Goal: Task Accomplishment & Management: Complete application form

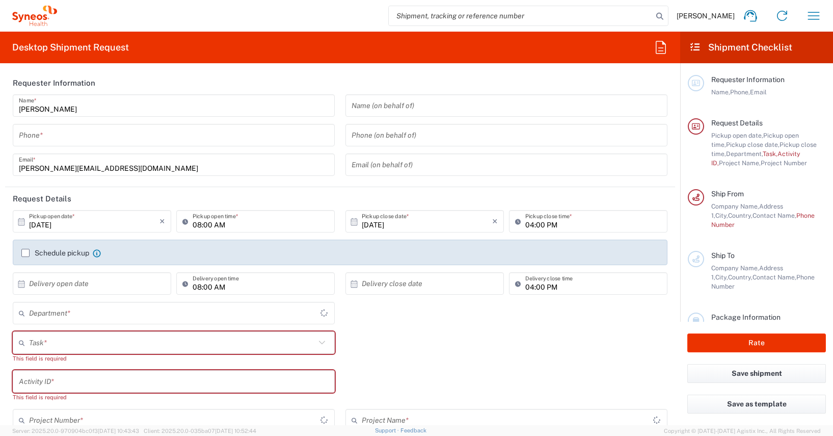
type input "4510"
type input "[GEOGRAPHIC_DATA]"
type input "Syneos Health Germany GMBH"
click at [814, 15] on icon "button" at bounding box center [814, 16] width 12 height 8
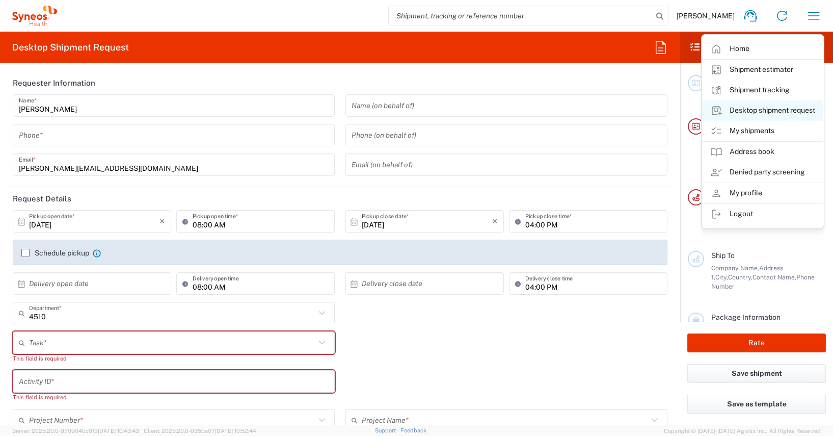
click at [767, 112] on link "Desktop shipment request" at bounding box center [762, 110] width 121 height 20
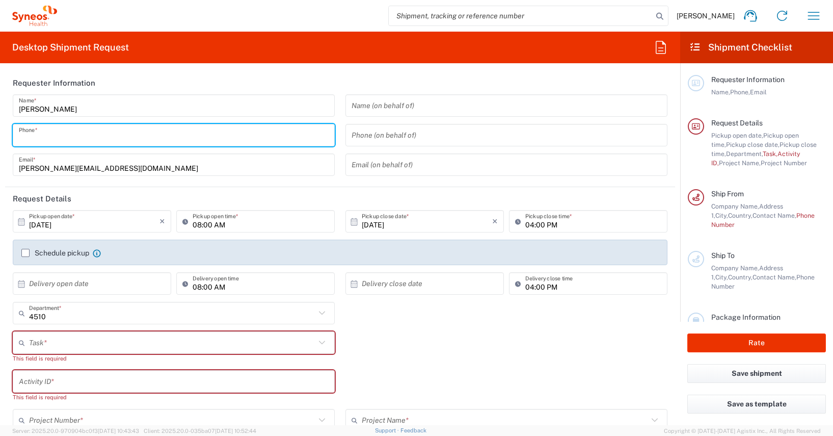
click at [45, 134] on input "tel" at bounding box center [174, 135] width 310 height 18
type input "01728392657"
type input "01728351384"
type input "Syneos Health"
type input "[PERSON_NAME]-Ring 6"
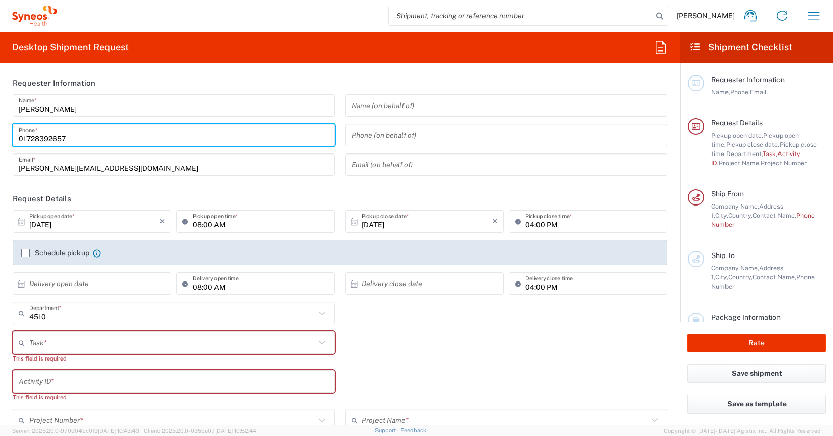
type input "Munchen"
type input "[GEOGRAPHIC_DATA]"
type input "81929"
type input "01728392657"
type input "[PERSON_NAME][EMAIL_ADDRESS][DOMAIN_NAME]"
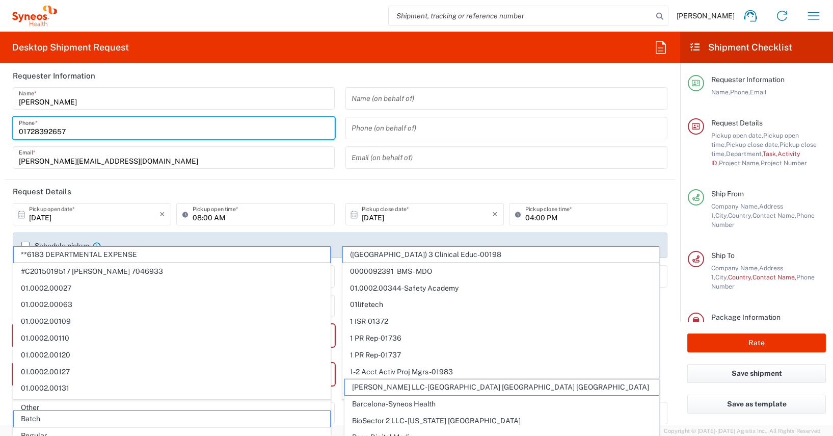
scroll to position [18, 0]
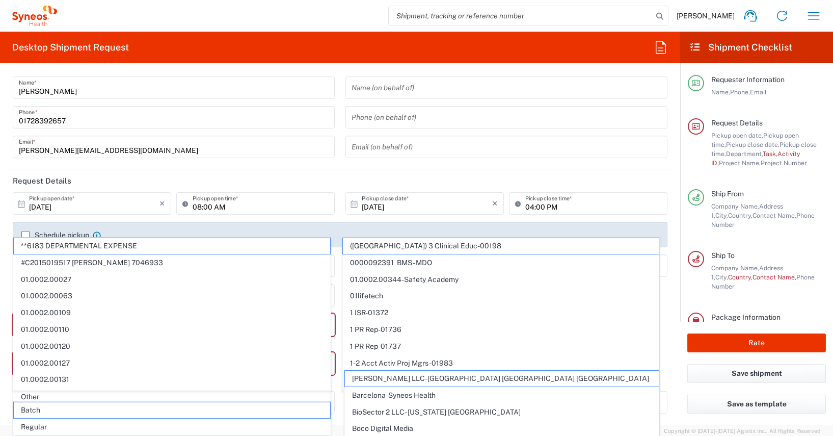
click at [27, 232] on label "Schedule pickup" at bounding box center [55, 235] width 68 height 8
click at [25, 235] on input "Schedule pickup" at bounding box center [25, 235] width 0 height 0
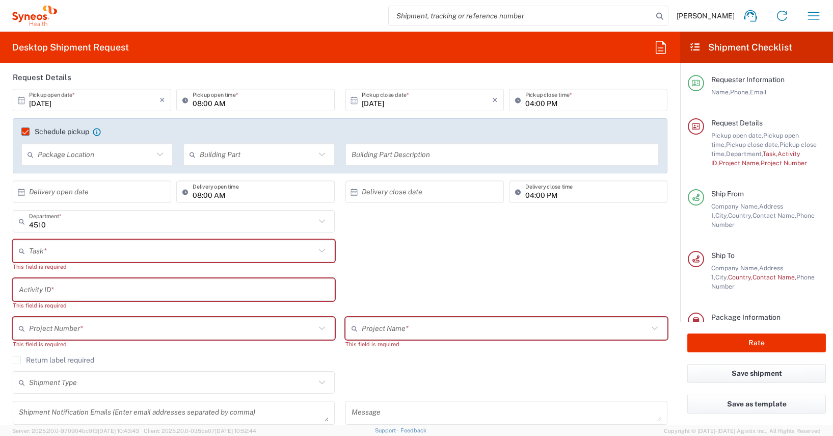
scroll to position [0, 0]
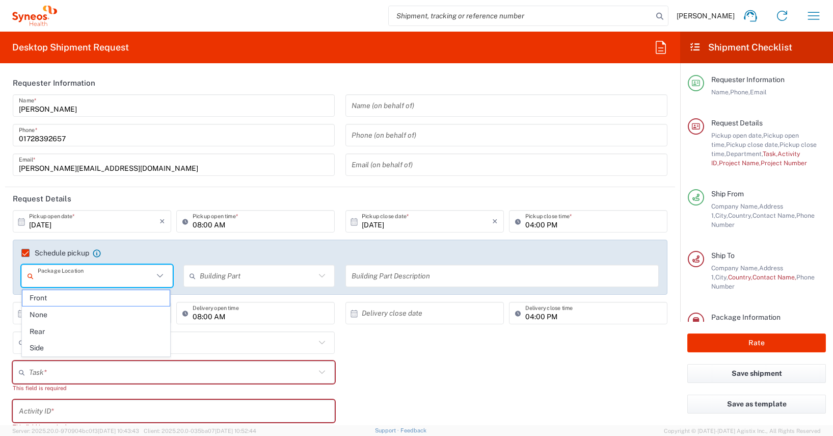
click at [72, 277] on input "text" at bounding box center [96, 276] width 116 height 18
click at [8, 260] on div "Schedule pickup When scheduling a pickup please be sure to meet the following c…" at bounding box center [340, 270] width 665 height 62
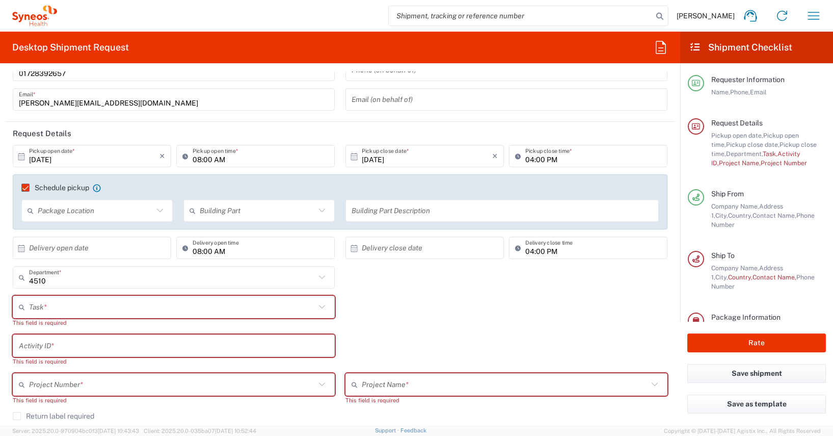
scroll to position [81, 0]
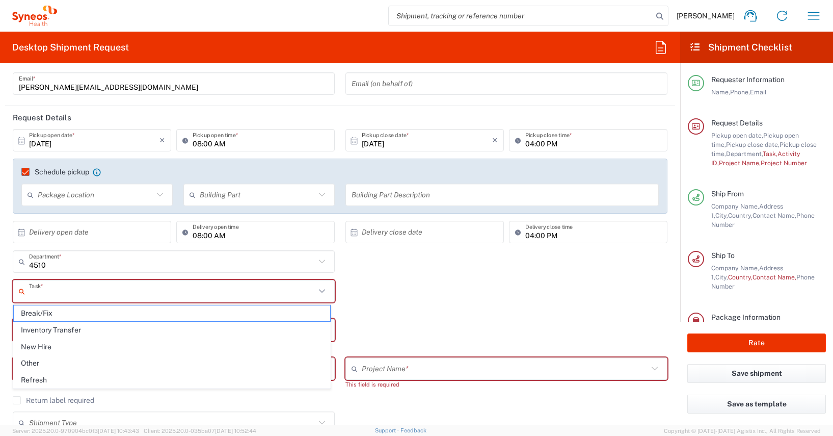
click at [34, 294] on input "text" at bounding box center [172, 291] width 286 height 18
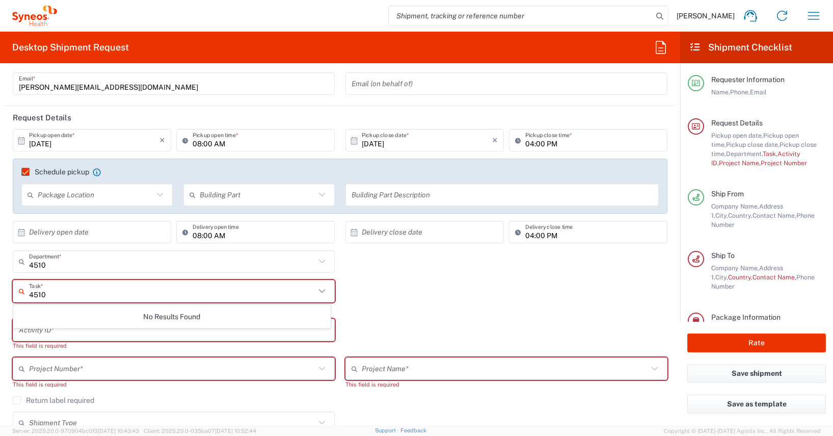
click at [38, 291] on input "4510" at bounding box center [172, 291] width 286 height 18
type input "4510"
click at [342, 295] on div "4510 Task * No Results Found This field is required" at bounding box center [340, 299] width 665 height 39
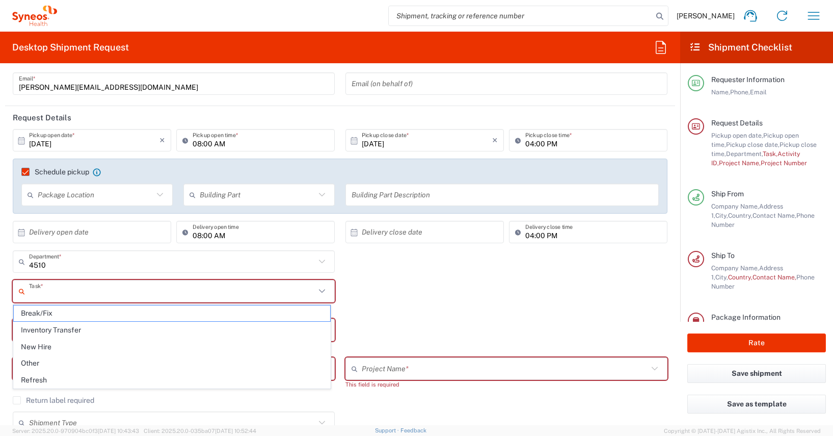
click at [31, 293] on input "text" at bounding box center [172, 291] width 286 height 18
click at [26, 362] on span "Other" at bounding box center [172, 363] width 316 height 16
type input "Other"
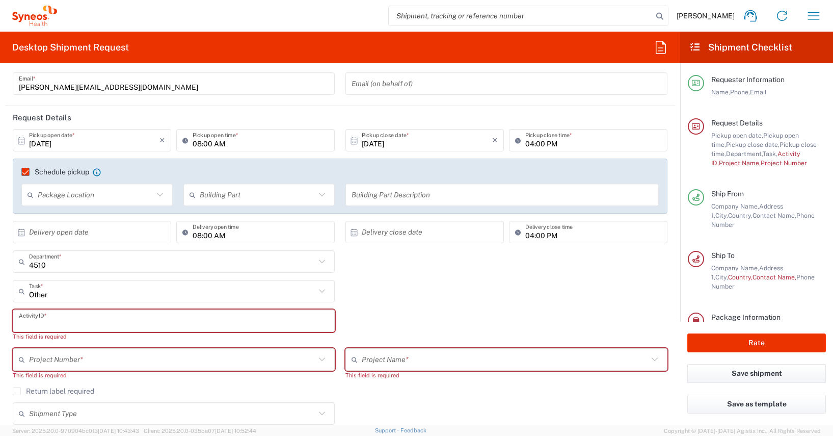
click at [31, 320] on input "text" at bounding box center [174, 321] width 310 height 18
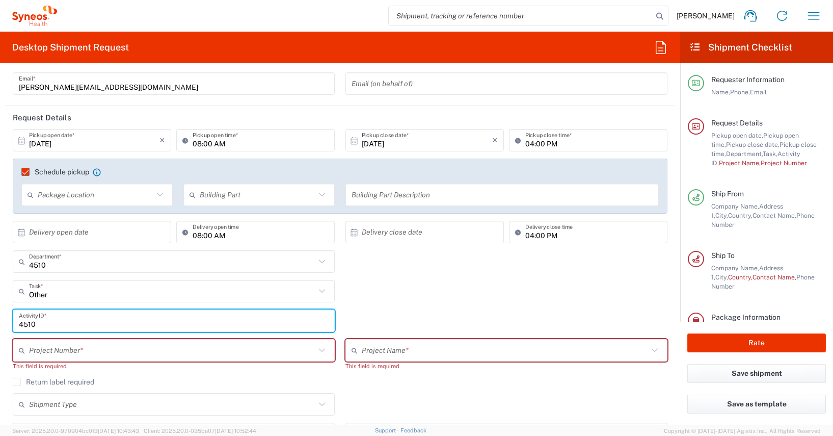
type input "4510"
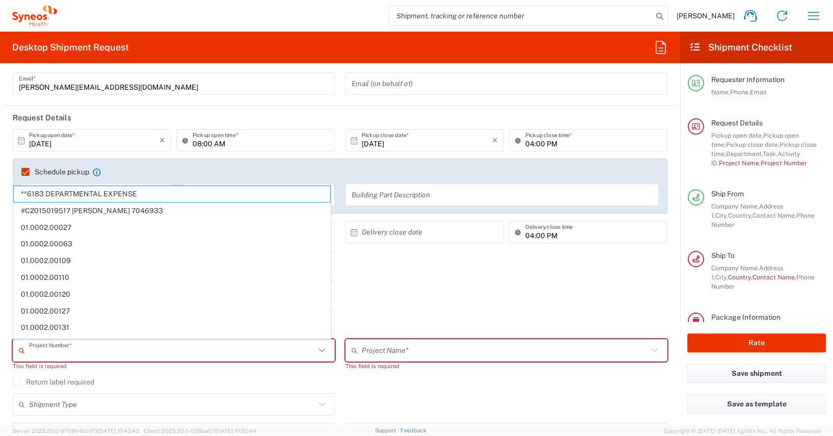
click at [32, 349] on input "text" at bounding box center [172, 350] width 286 height 18
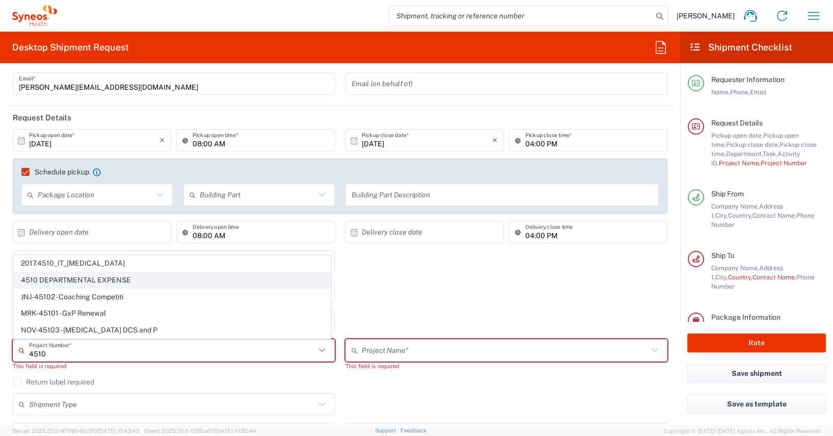
click at [92, 277] on span "4510 DEPARTMENTAL EXPENSE" at bounding box center [172, 280] width 316 height 16
type input "4510 DEPARTMENTAL EXPENSE"
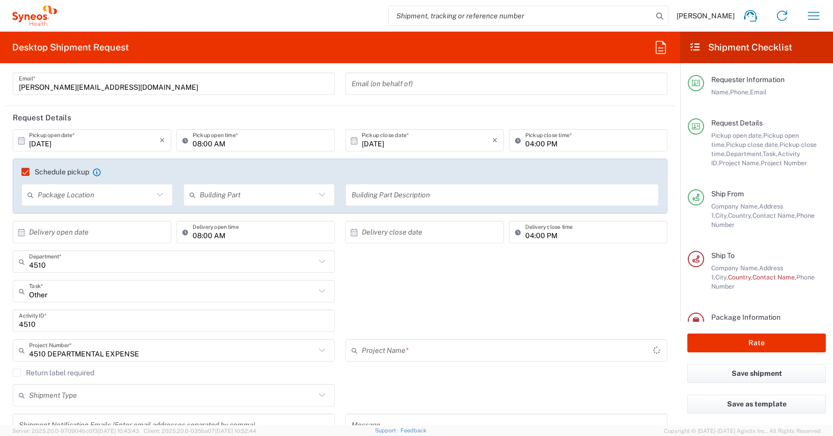
type input "4510 DEPARTMENTAL EXPENSE"
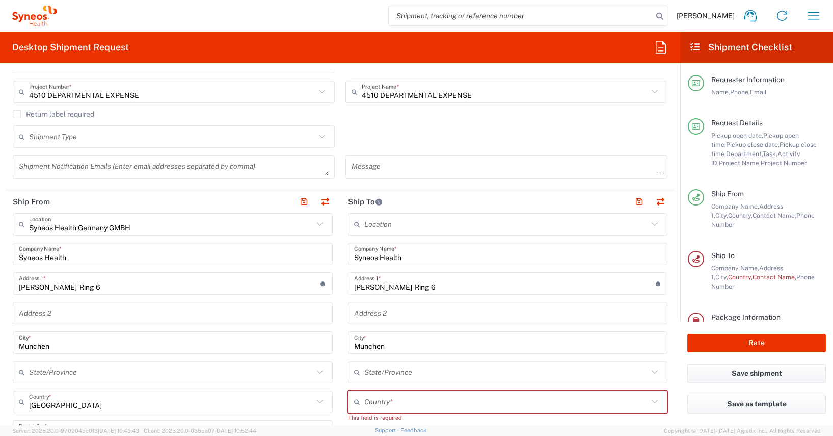
scroll to position [388, 0]
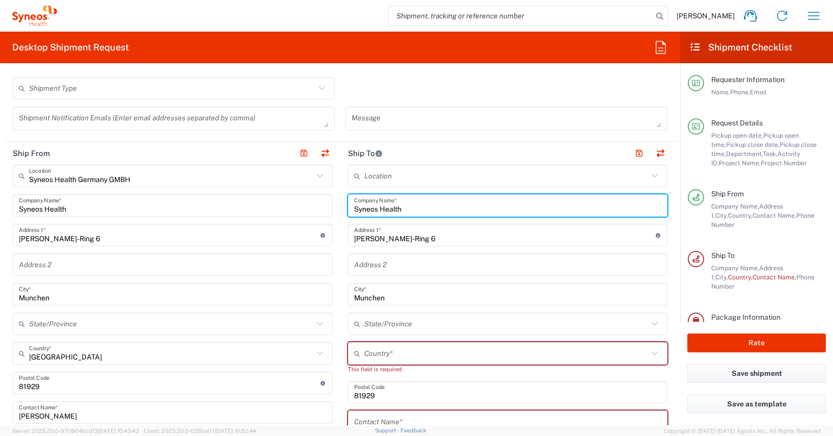
drag, startPoint x: 407, startPoint y: 209, endPoint x: 352, endPoint y: 208, distance: 55.0
click at [349, 208] on div "Syneos Health Company Name *" at bounding box center [508, 205] width 320 height 22
paste input "[PERSON_NAME]"
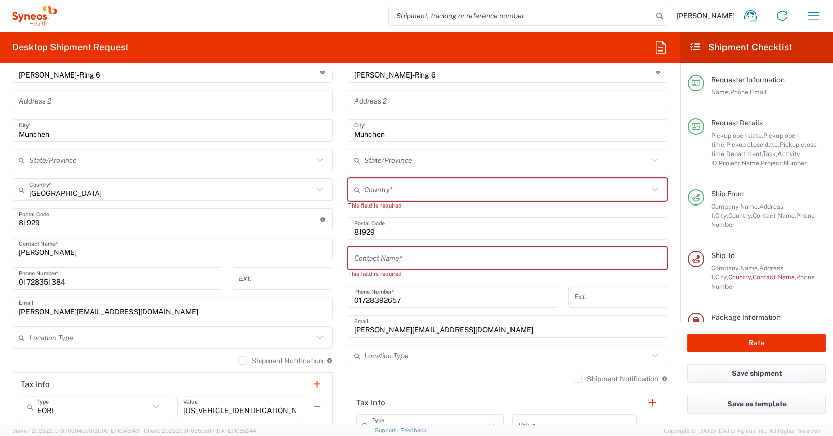
scroll to position [563, 0]
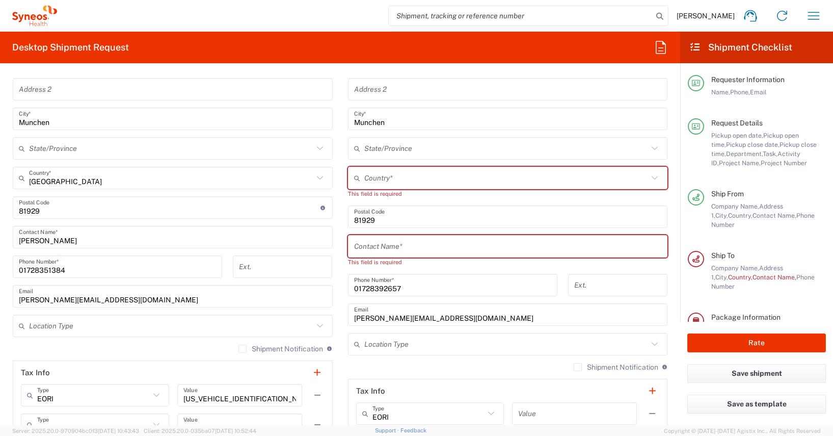
type input "[PERSON_NAME]"
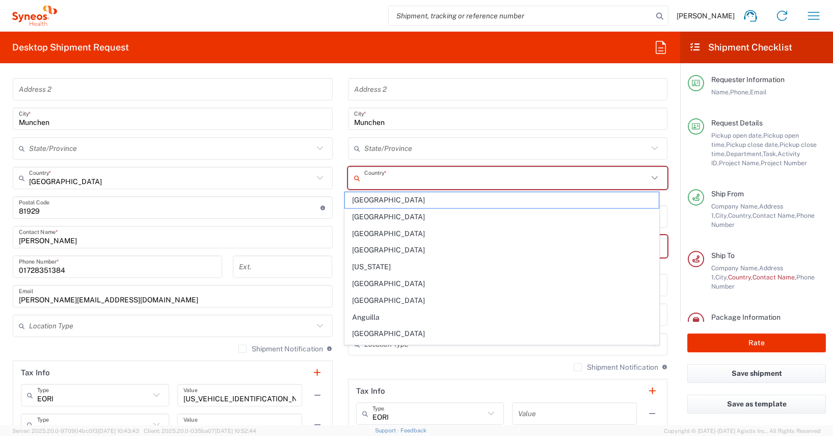
click at [364, 182] on input "text" at bounding box center [506, 178] width 284 height 18
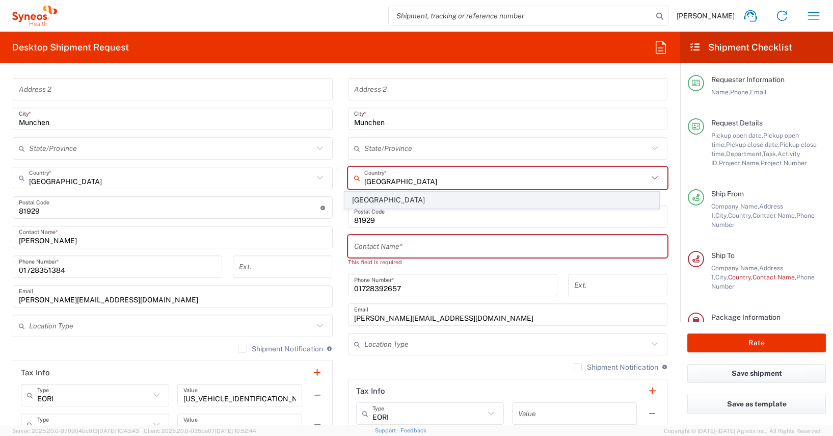
click at [366, 198] on span "[GEOGRAPHIC_DATA]" at bounding box center [502, 200] width 314 height 16
type input "[GEOGRAPHIC_DATA]"
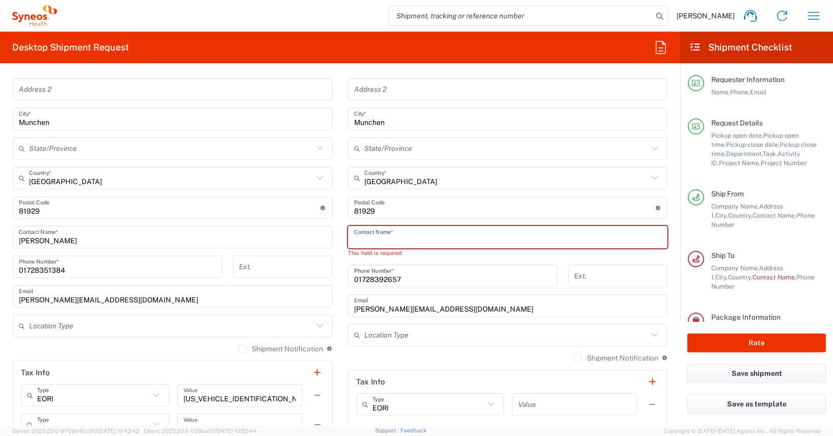
paste input "[PERSON_NAME]"
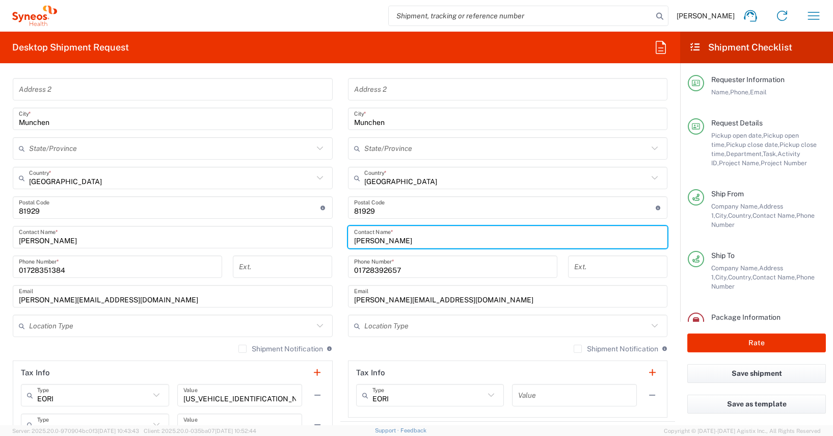
type input "[PERSON_NAME]"
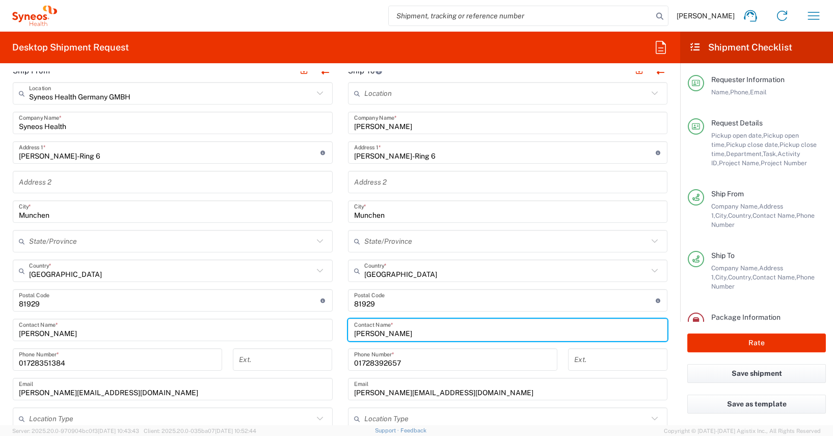
scroll to position [461, 0]
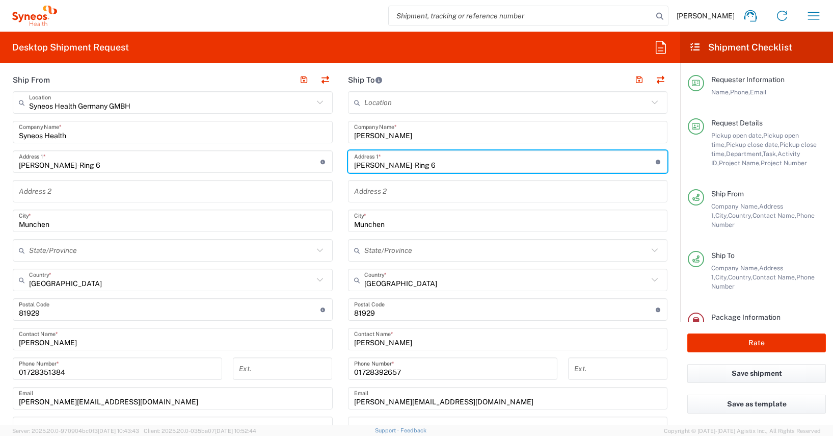
drag, startPoint x: 434, startPoint y: 166, endPoint x: 336, endPoint y: 155, distance: 98.9
click at [340, 155] on main "Location [PERSON_NAME] LLC-[GEOGRAPHIC_DATA] [GEOGRAPHIC_DATA] [GEOGRAPHIC_DATA…" at bounding box center [507, 305] width 335 height 428
paste input "[PERSON_NAME][STREET_ADDRESS]"
type input "[PERSON_NAME][STREET_ADDRESS]"
type input "[PERSON_NAME][EMAIL_ADDRESS][PERSON_NAME][DOMAIN_NAME]"
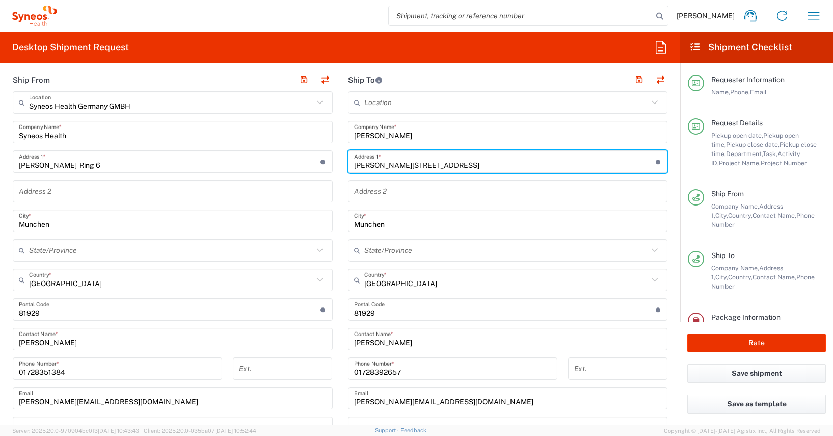
type input "[PERSON_NAME]"
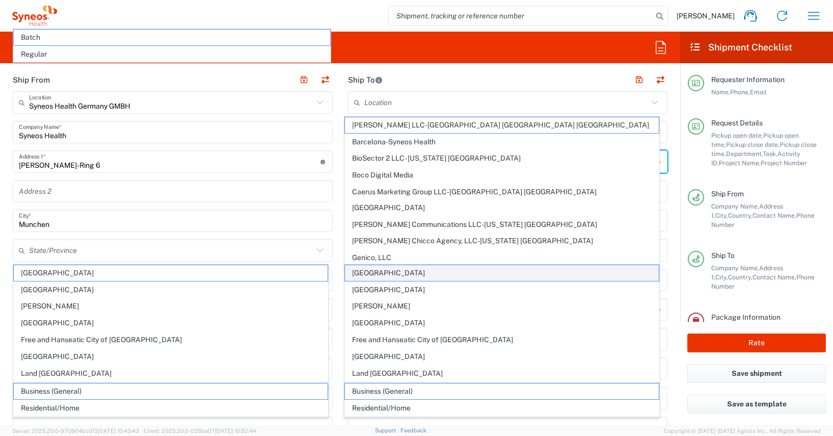
scroll to position [564, 0]
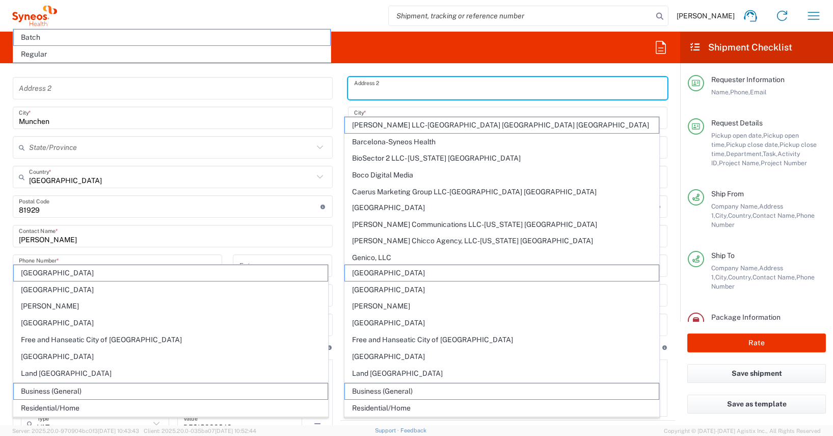
click at [424, 89] on input "text" at bounding box center [508, 88] width 308 height 18
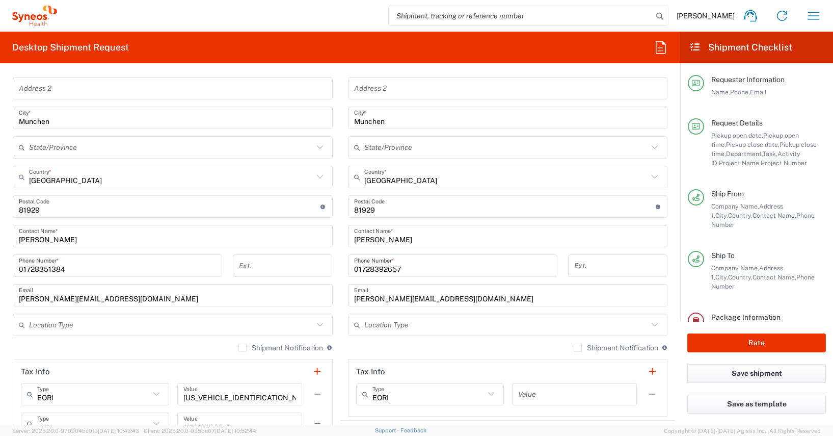
click at [668, 99] on form "Requester Information [PERSON_NAME] Name * [PHONE_NUMBER] Phone * [PERSON_NAME]…" at bounding box center [340, 248] width 680 height 354
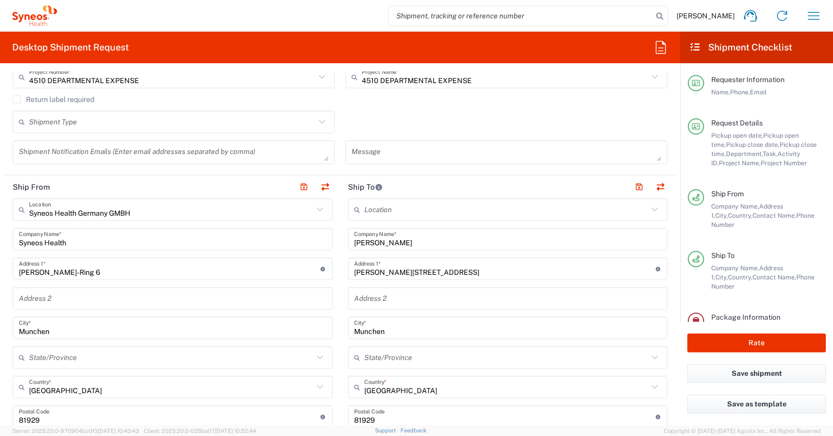
scroll to position [377, 0]
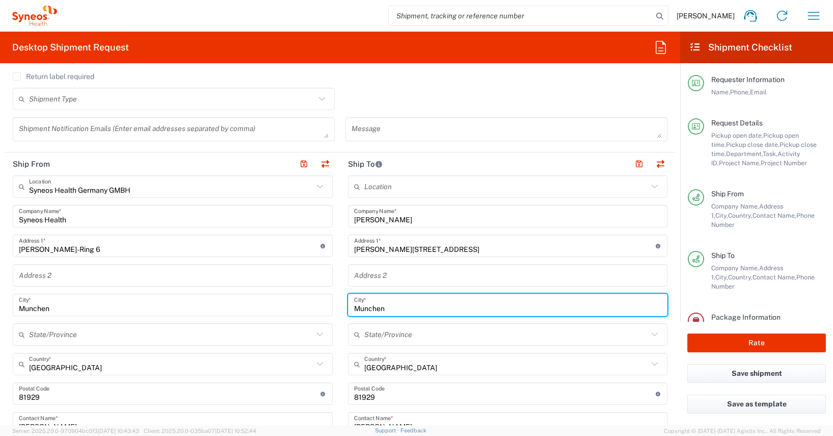
click at [365, 305] on input "Munchen" at bounding box center [508, 305] width 308 height 18
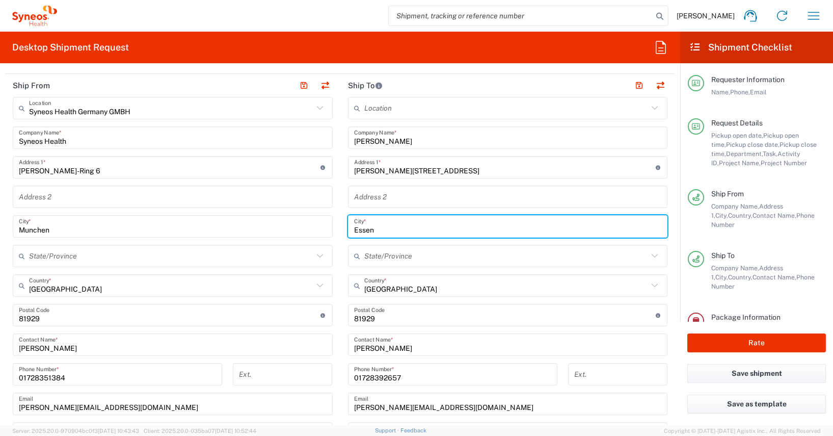
scroll to position [476, 0]
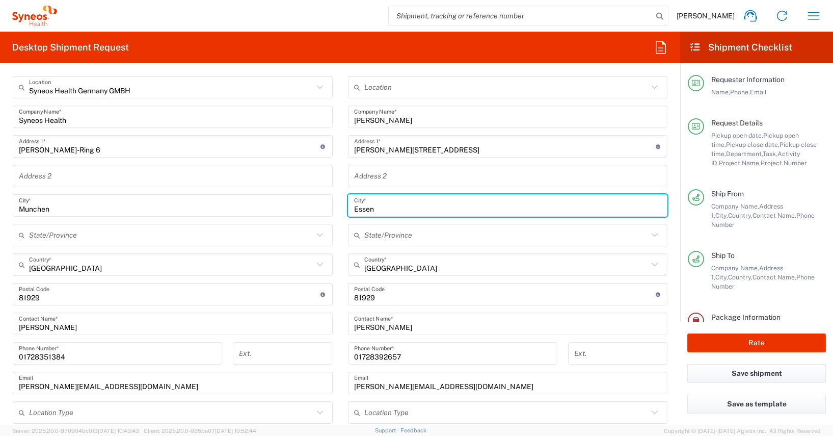
type input "Essen"
click at [357, 299] on input "undefined" at bounding box center [505, 294] width 302 height 18
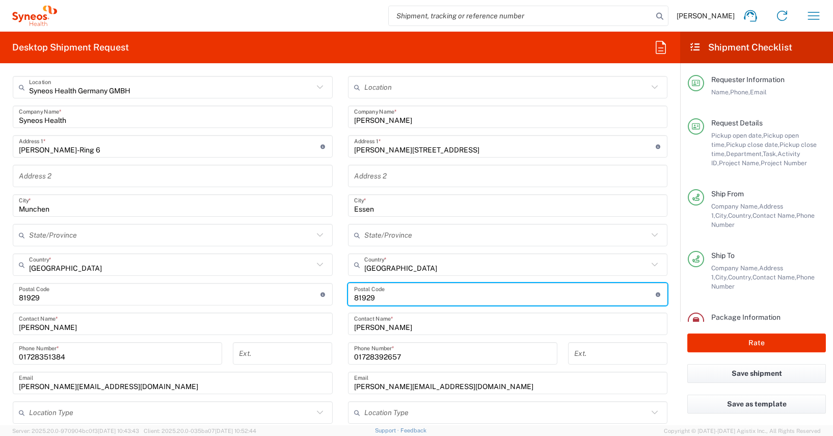
click at [357, 299] on input "undefined" at bounding box center [505, 294] width 302 height 18
type input "45141"
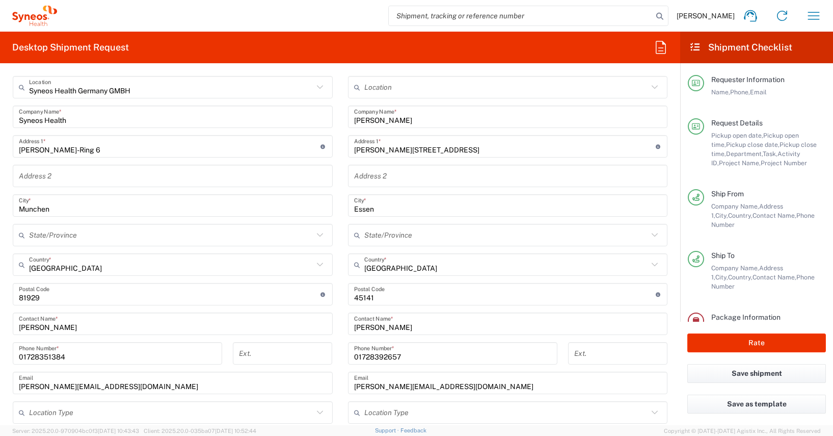
click at [7, 280] on main "Syneos Health Germany GMBH Location Syneos Health Germany GMBH [PERSON_NAME] LL…" at bounding box center [172, 305] width 335 height 458
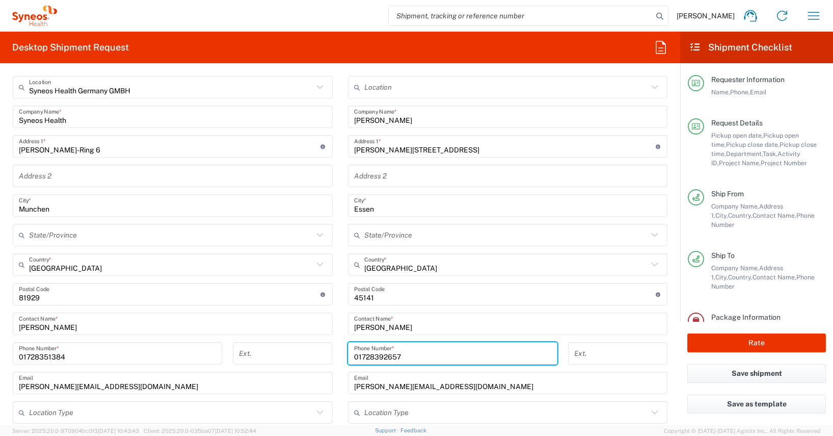
drag, startPoint x: 397, startPoint y: 356, endPoint x: 343, endPoint y: 353, distance: 53.6
click at [348, 353] on div "01728392657 Phone Number *" at bounding box center [452, 353] width 209 height 22
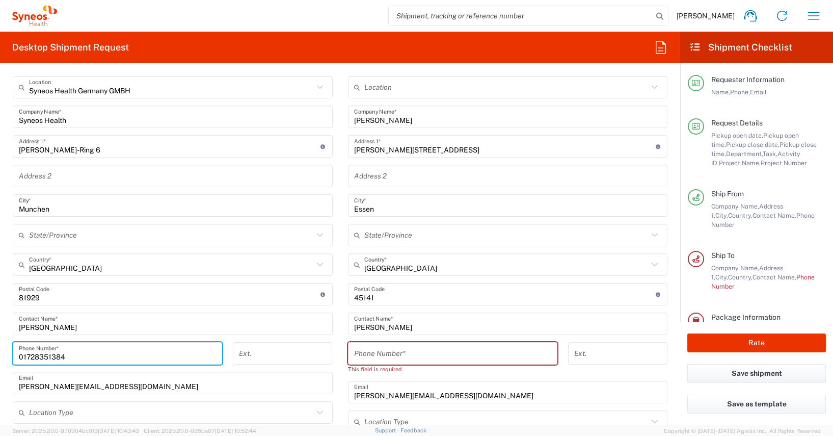
drag, startPoint x: 68, startPoint y: 355, endPoint x: 11, endPoint y: 354, distance: 57.1
click at [11, 354] on div "01728351384 Phone Number *" at bounding box center [118, 357] width 220 height 30
paste input "92657"
type input "01728392657"
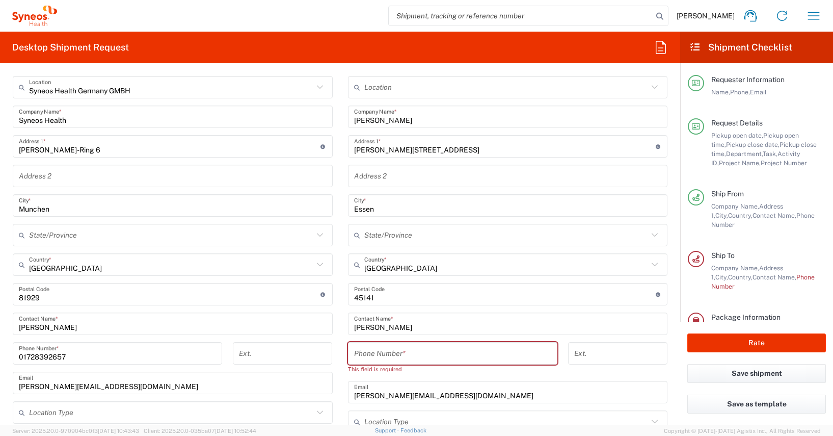
click at [3, 229] on form "Requester Information [PERSON_NAME] Name * [PHONE_NUMBER] Phone * [PERSON_NAME]…" at bounding box center [340, 248] width 680 height 354
paste input "1778383575"
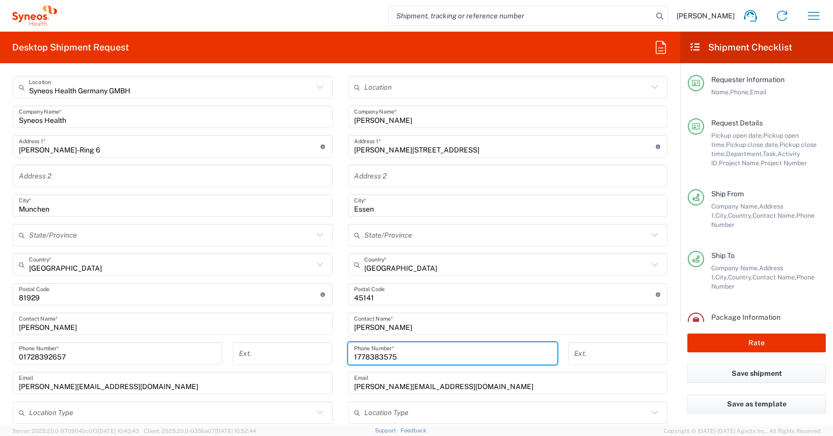
click at [354, 357] on input "1778383575" at bounding box center [452, 353] width 197 height 18
type input "01778383575"
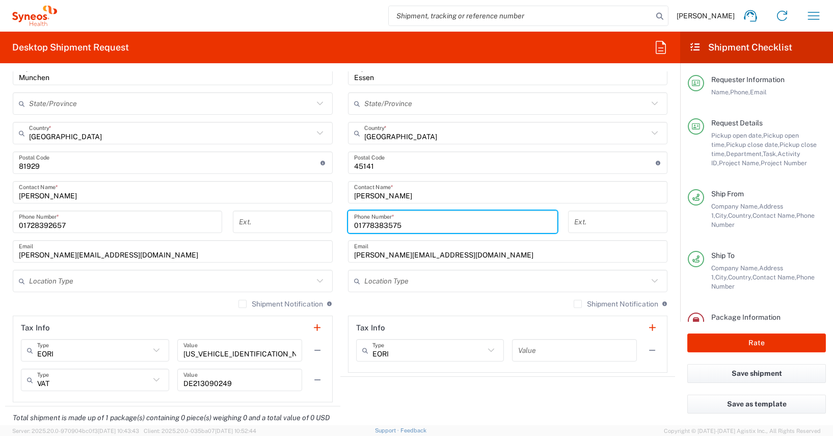
scroll to position [658, 0]
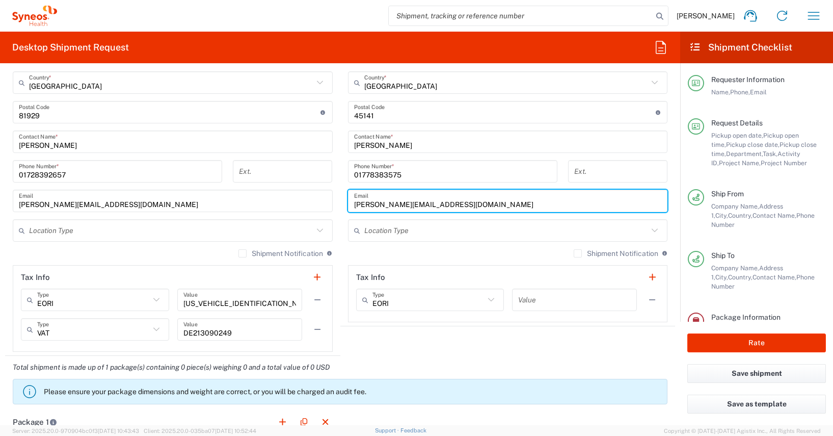
drag, startPoint x: 479, startPoint y: 205, endPoint x: 349, endPoint y: 204, distance: 129.9
click at [349, 204] on div "[PERSON_NAME][EMAIL_ADDRESS][DOMAIN_NAME] Email" at bounding box center [508, 201] width 320 height 22
paste input "[PERSON_NAME].[PERSON_NAME]@illingworthresearc"
type input "[PERSON_NAME][EMAIL_ADDRESS][PERSON_NAME][DOMAIN_NAME]"
click at [5, 258] on main "Syneos Health Germany GMBH Location Syneos Health Germany GMBH [PERSON_NAME] LL…" at bounding box center [172, 123] width 335 height 458
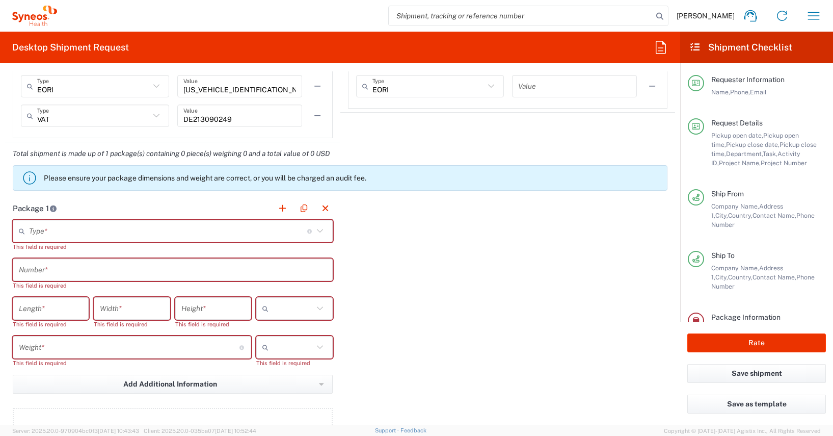
scroll to position [872, 0]
click at [30, 233] on input "text" at bounding box center [168, 231] width 278 height 18
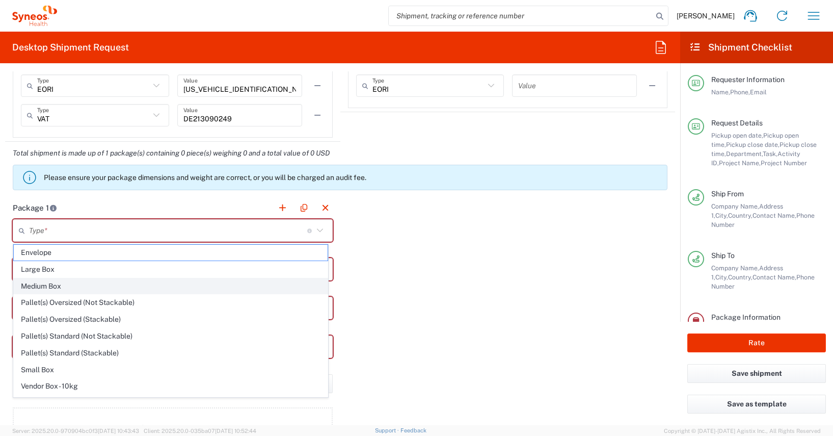
click at [43, 286] on span "Medium Box" at bounding box center [171, 286] width 314 height 16
type input "Medium Box"
type input "13"
type input "11.5"
type input "2.5"
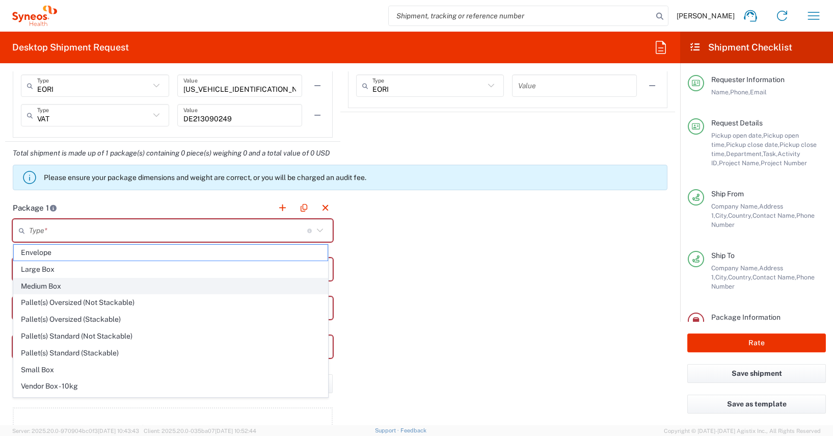
type input "in"
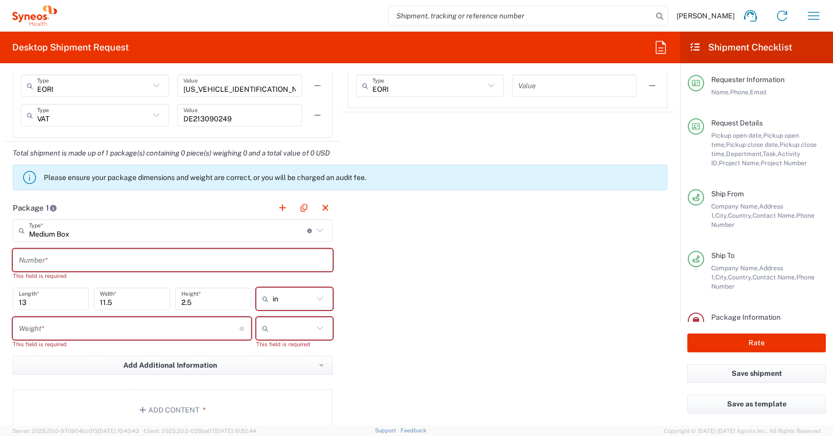
click at [21, 262] on input "text" at bounding box center [173, 260] width 308 height 18
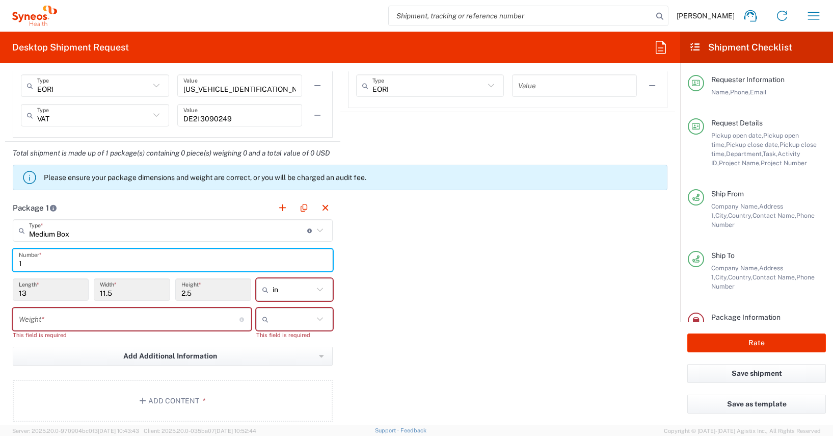
type input "1"
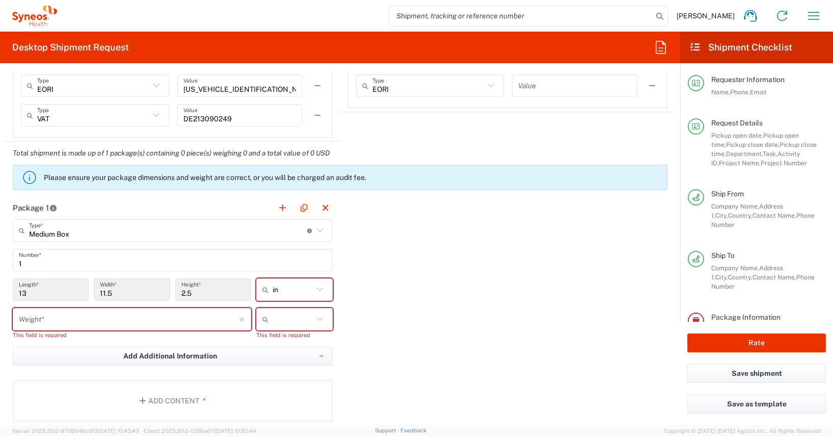
click at [316, 287] on icon at bounding box center [319, 289] width 13 height 13
click at [271, 328] on span "cm" at bounding box center [291, 328] width 73 height 16
type input "33.02"
type input "29.21"
type input "6.35"
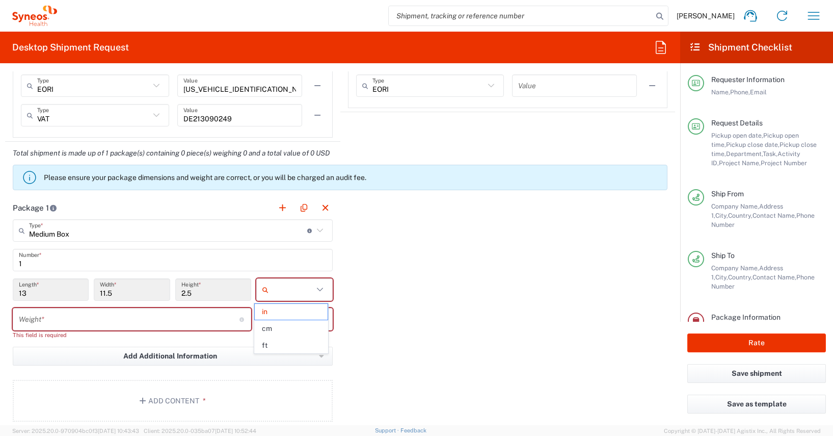
type input "cm"
click at [24, 325] on input "number" at bounding box center [129, 319] width 221 height 18
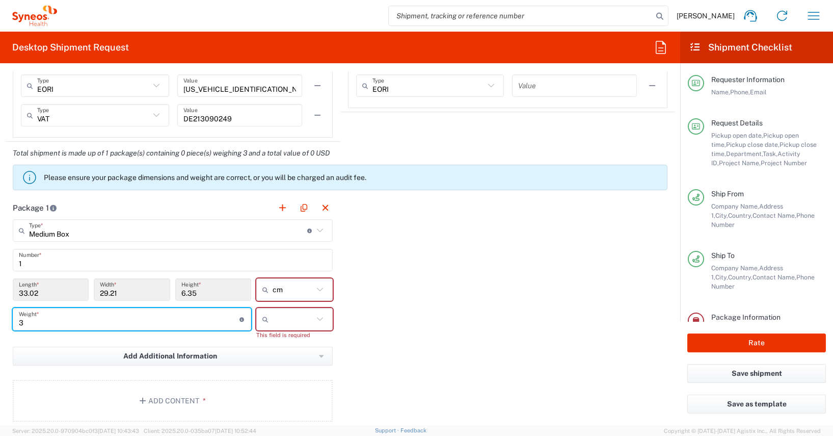
type input "3"
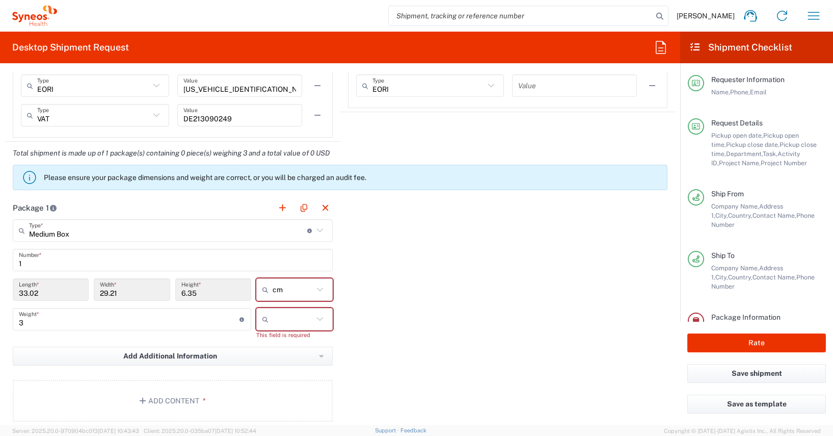
click at [315, 317] on icon at bounding box center [319, 318] width 13 height 13
click at [274, 342] on span "kgs" at bounding box center [291, 341] width 73 height 16
type input "kgs"
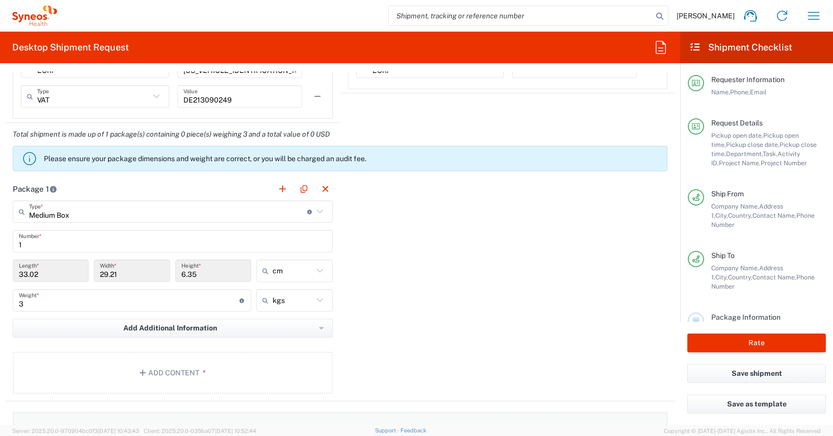
scroll to position [1066, 0]
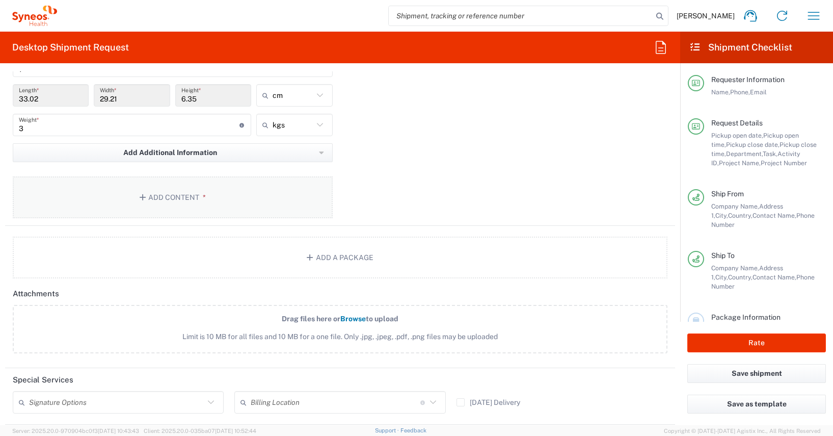
click at [171, 197] on button "Add Content *" at bounding box center [173, 197] width 320 height 42
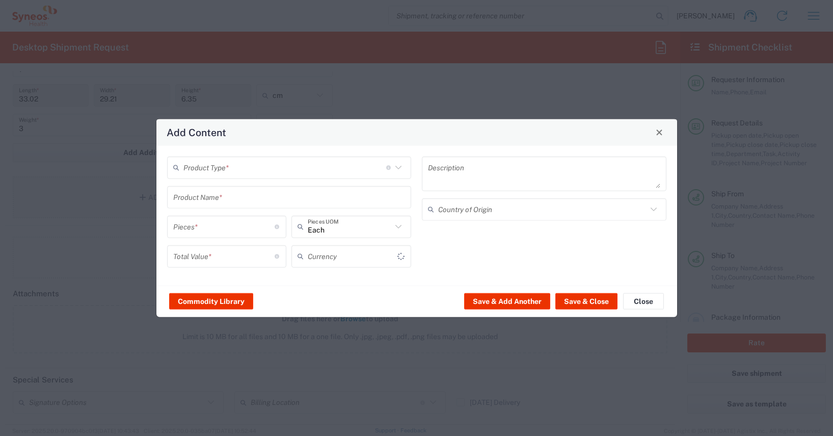
type input "US Dollar"
click at [230, 300] on button "Commodity Library" at bounding box center [211, 301] width 84 height 16
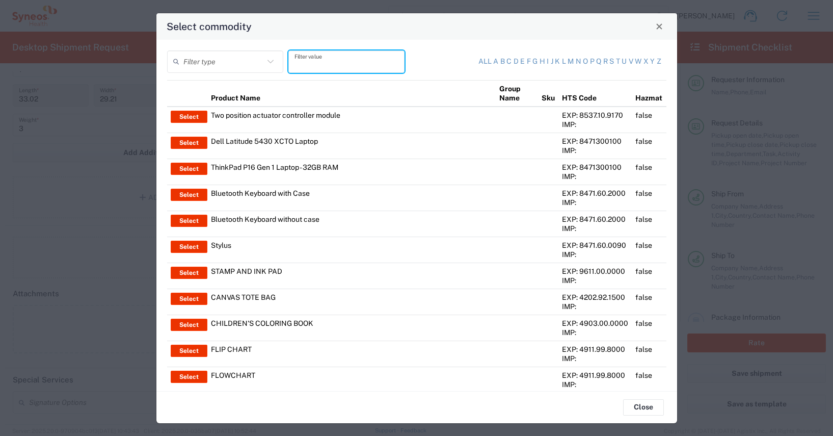
click at [307, 63] on input "text" at bounding box center [346, 61] width 104 height 18
type input "thinkpad"
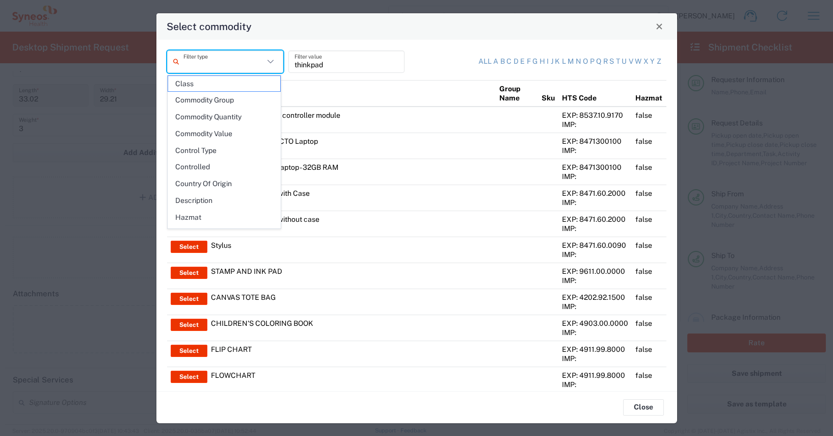
click at [194, 62] on input "text" at bounding box center [223, 61] width 80 height 18
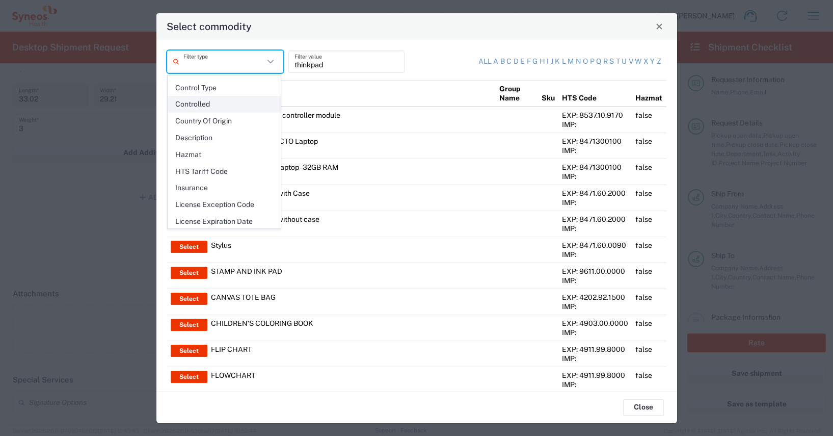
scroll to position [148, 0]
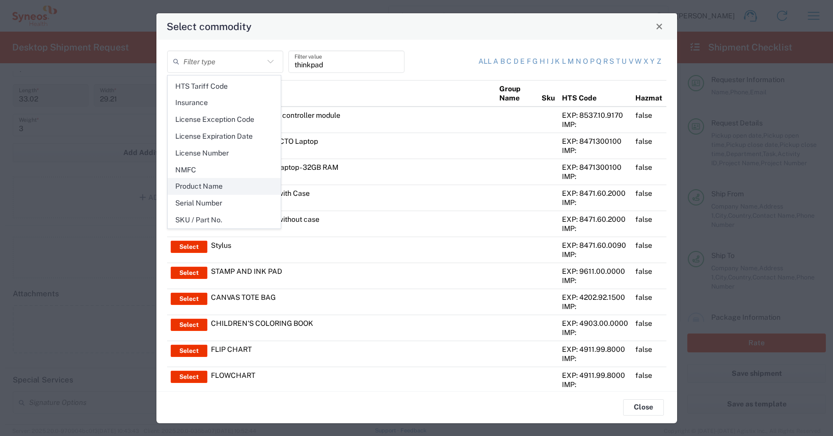
click at [210, 182] on span "Product Name" at bounding box center [224, 186] width 112 height 16
type input "Product Name"
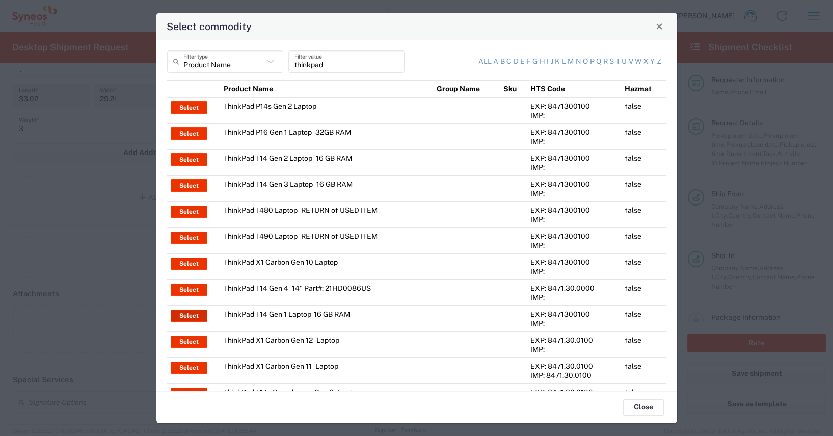
click at [191, 313] on button "Select" at bounding box center [189, 315] width 37 height 12
type input "ThinkPad T14 Gen 1 Laptop -16 GB RAM"
type textarea "Intel Core i5-10210U- 14"- 512 GB SSD"
type input "[GEOGRAPHIC_DATA]"
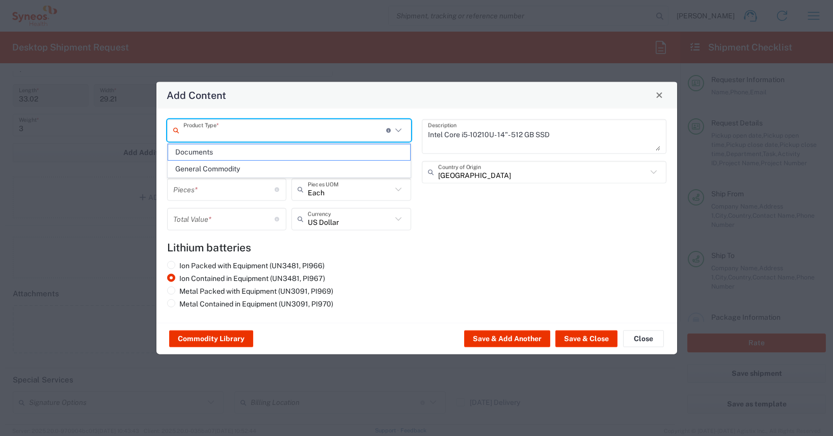
click at [243, 135] on input "text" at bounding box center [284, 130] width 203 height 18
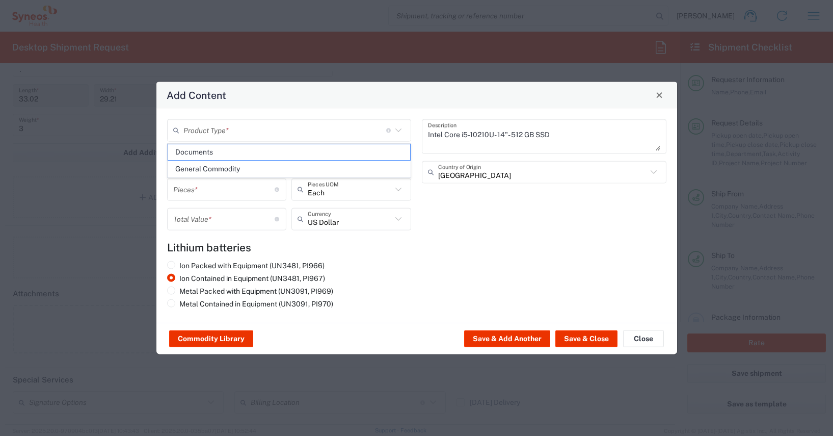
click at [213, 168] on span "General Commodity" at bounding box center [289, 169] width 243 height 16
type input "General Commodity"
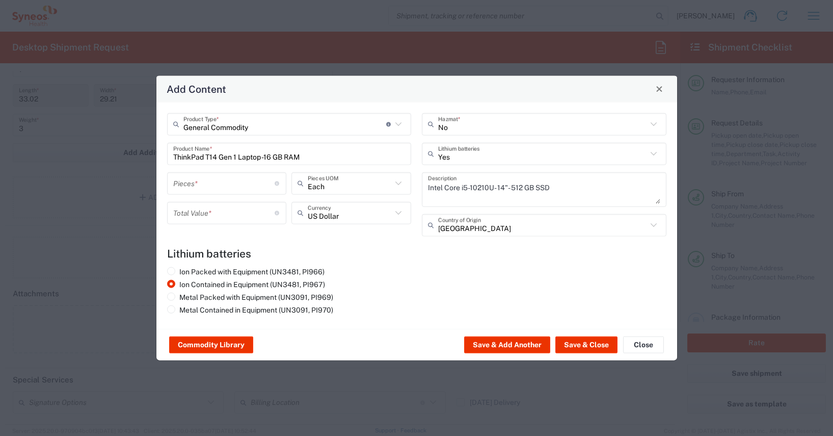
click at [177, 184] on input "number" at bounding box center [224, 183] width 102 height 18
type input "1"
click at [189, 215] on input "number" at bounding box center [224, 213] width 102 height 18
type input "600"
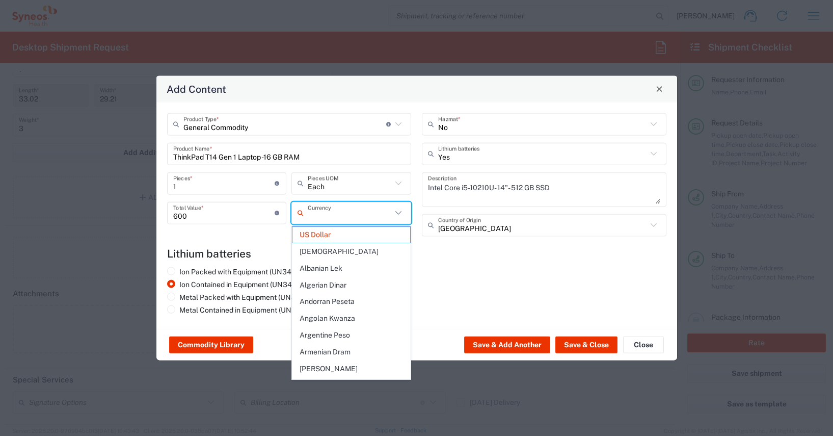
click at [345, 214] on input "text" at bounding box center [350, 213] width 84 height 18
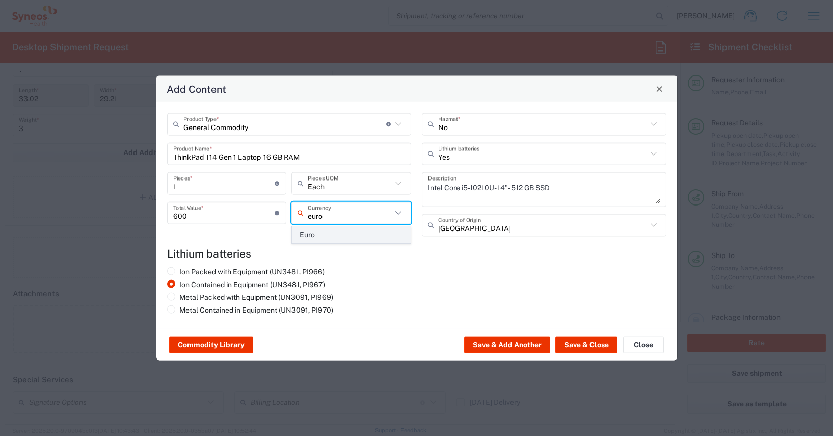
click at [313, 233] on span "Euro" at bounding box center [351, 235] width 118 height 16
type input "Euro"
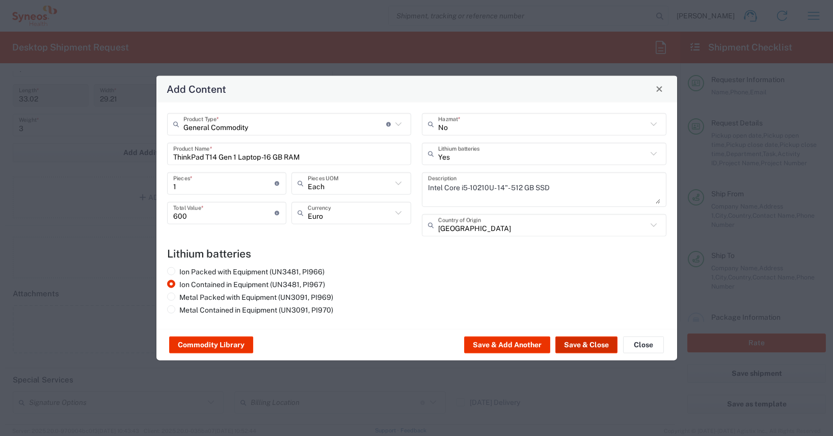
click at [584, 342] on button "Save & Close" at bounding box center [586, 344] width 62 height 16
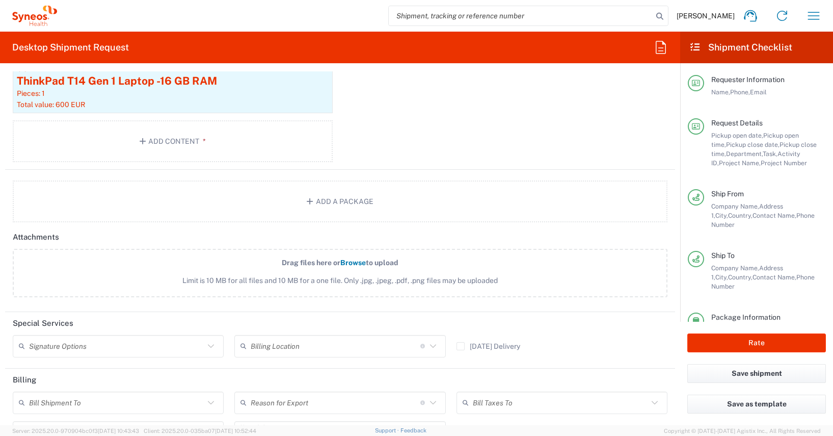
scroll to position [1278, 0]
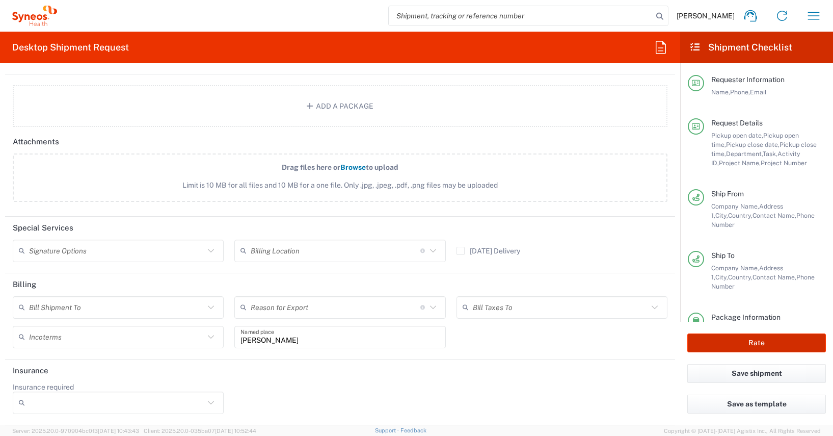
click at [753, 341] on button "Rate" at bounding box center [756, 342] width 139 height 19
type input "4510 DEPARTMENTAL EXPENSE"
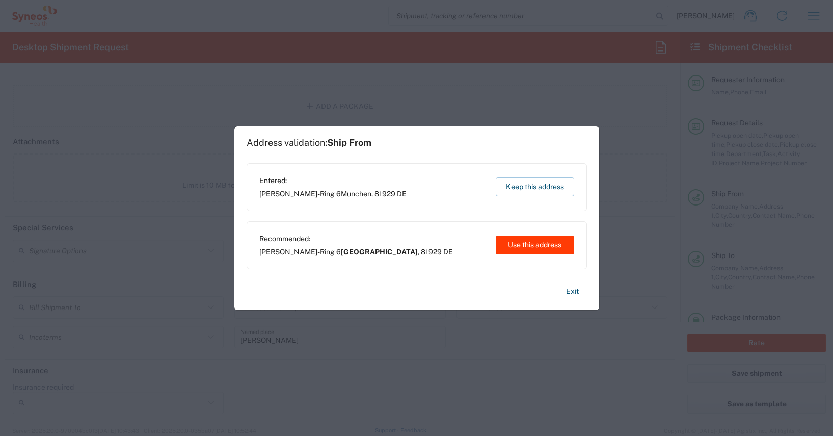
click at [540, 244] on button "Use this address" at bounding box center [535, 244] width 78 height 19
type input "[GEOGRAPHIC_DATA]"
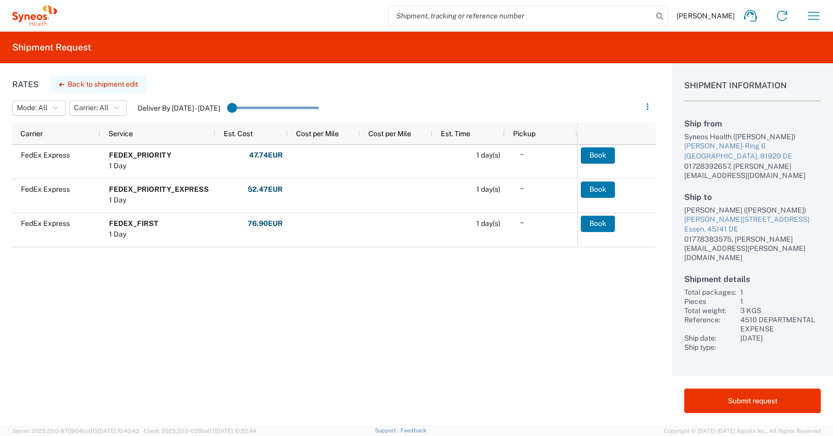
click at [60, 84] on icon "button" at bounding box center [61, 85] width 5 height 4
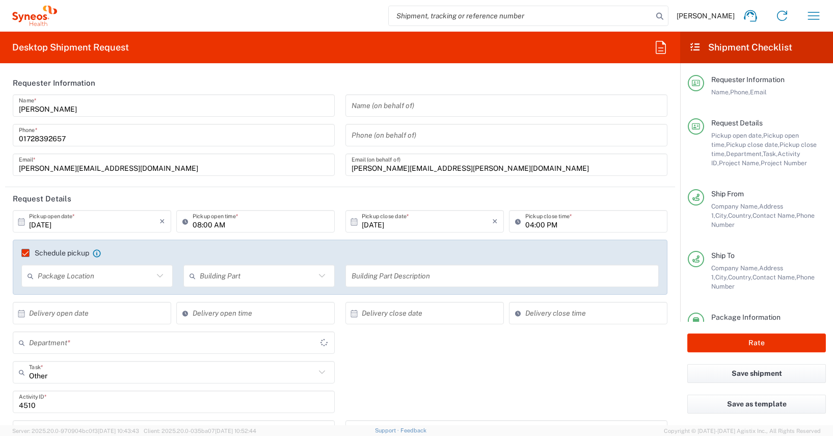
type input "4510 DEPARTMENTAL EXPENSE"
type input "Medium Box"
type input "4510"
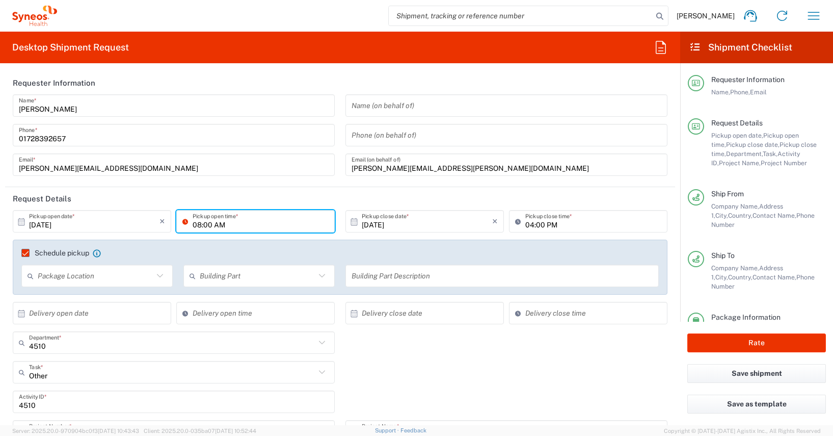
click at [196, 226] on input "08:00 AM" at bounding box center [261, 221] width 136 height 18
type input "09:00 AM"
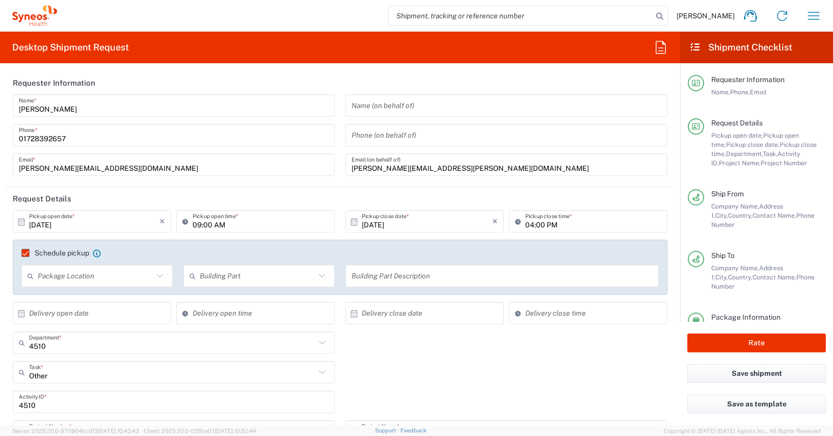
click at [310, 198] on header "Request Details" at bounding box center [340, 198] width 670 height 23
click at [726, 342] on button "Rate" at bounding box center [756, 342] width 139 height 19
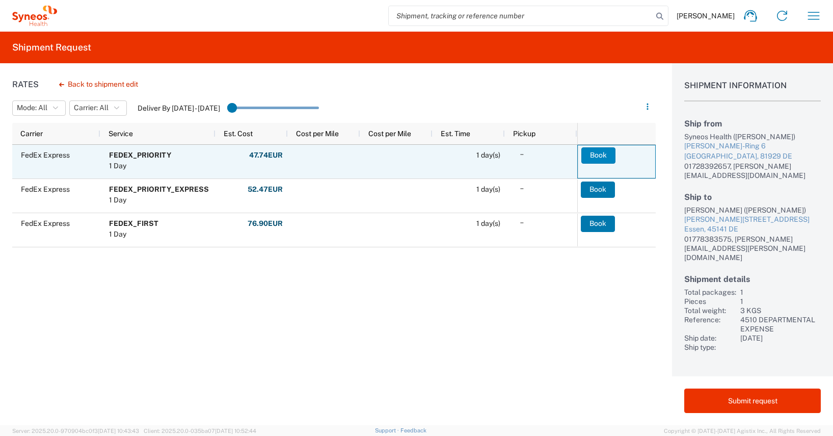
click at [602, 154] on button "Book" at bounding box center [598, 155] width 34 height 16
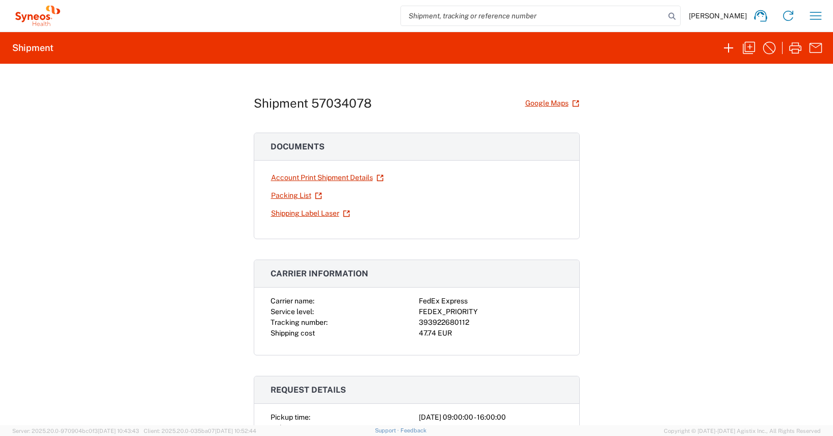
click at [433, 319] on div "393922680112" at bounding box center [491, 322] width 144 height 11
copy div "393922680112"
